Goal: Information Seeking & Learning: Learn about a topic

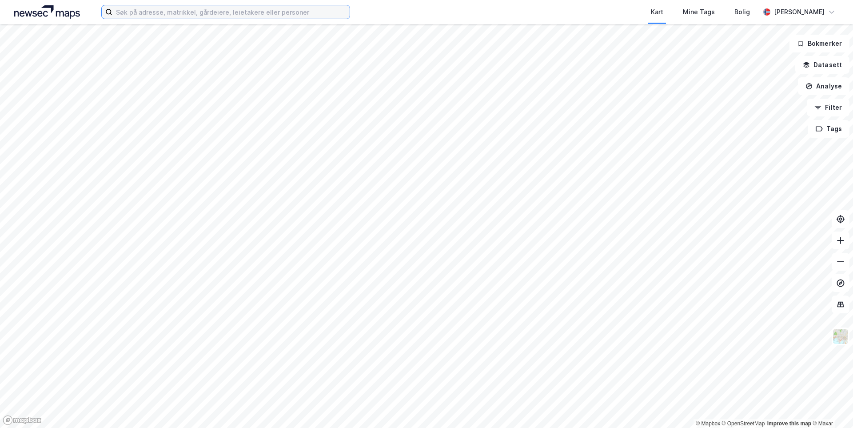
click at [139, 17] on input at bounding box center [230, 11] width 237 height 13
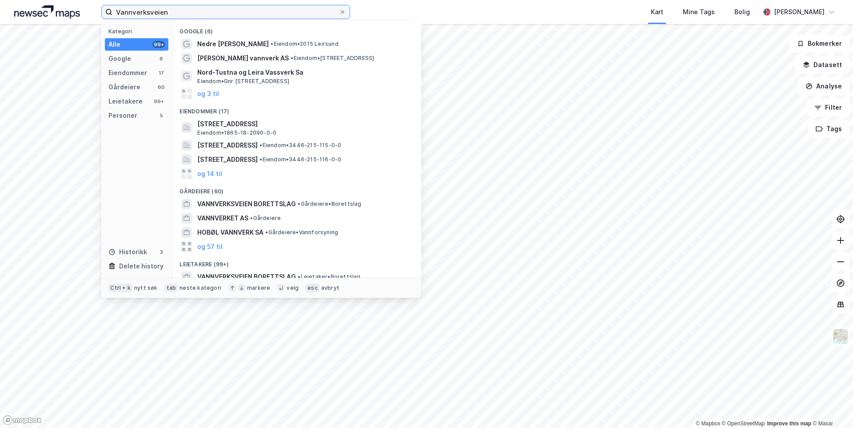
type input "Vannverksveien"
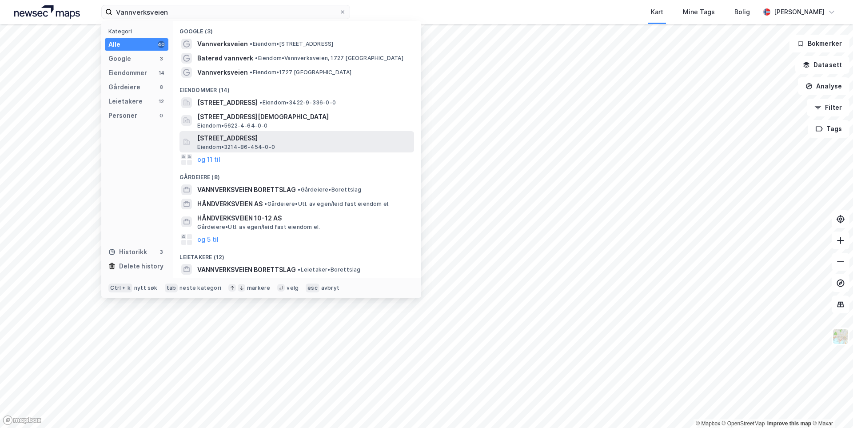
click at [234, 144] on span "Eiendom • 3214-86-454-0-0" at bounding box center [236, 147] width 78 height 7
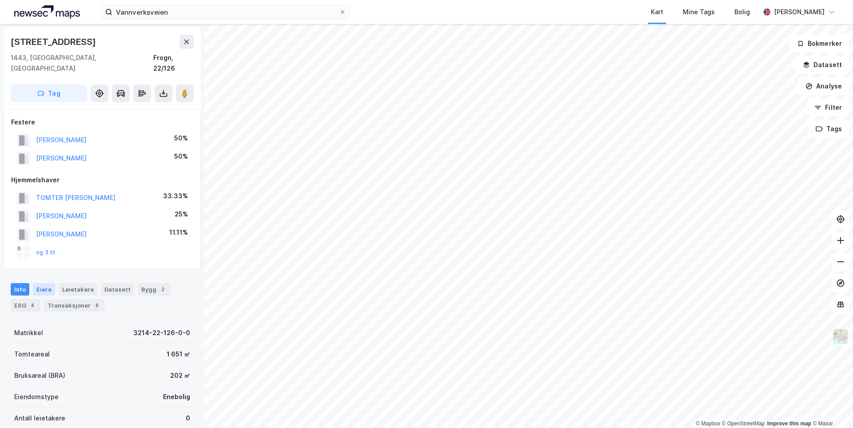
click at [36, 283] on div "Eiere" at bounding box center [44, 289] width 22 height 12
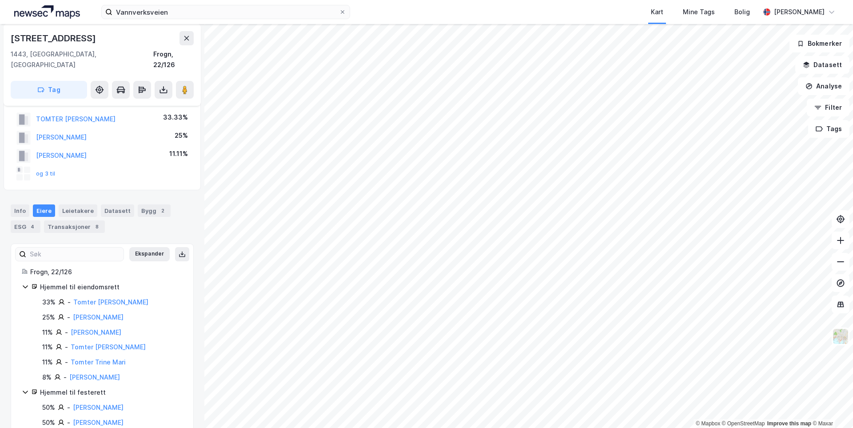
scroll to position [90, 0]
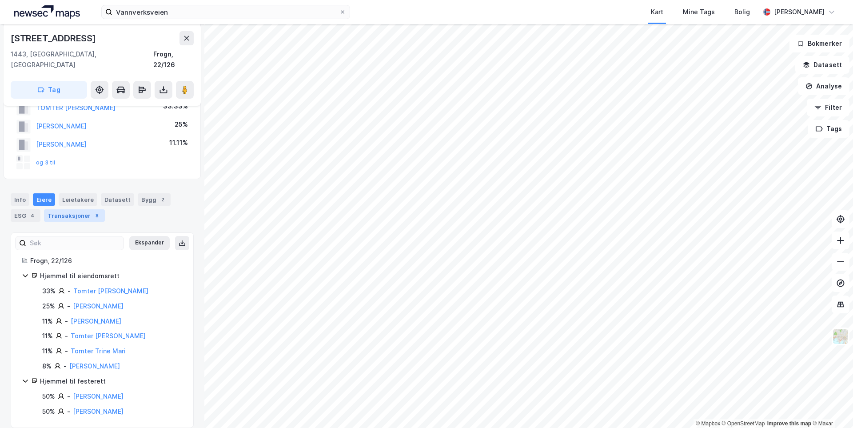
click at [84, 209] on div "Transaksjoner 8" at bounding box center [74, 215] width 61 height 12
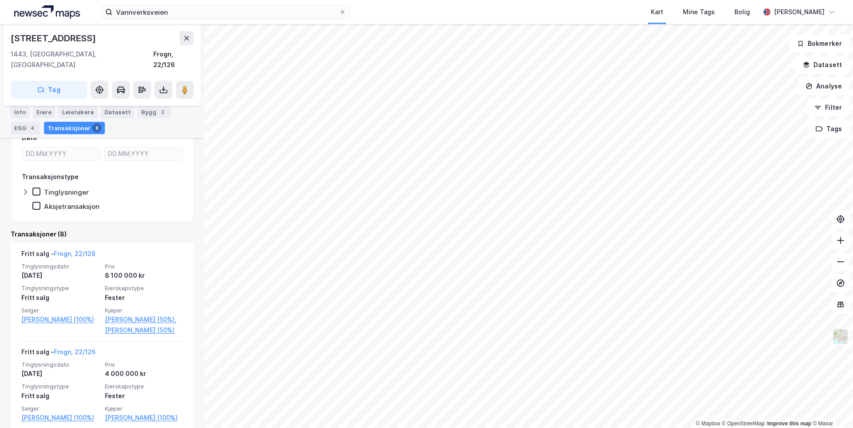
scroll to position [267, 0]
